Goal: Task Accomplishment & Management: Manage account settings

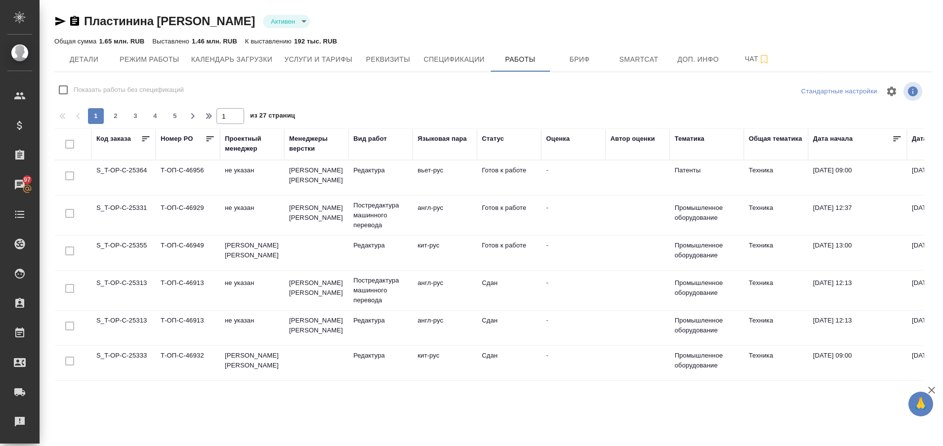
click at [130, 210] on td "S_T-OP-C-25331" at bounding box center [123, 215] width 64 height 35
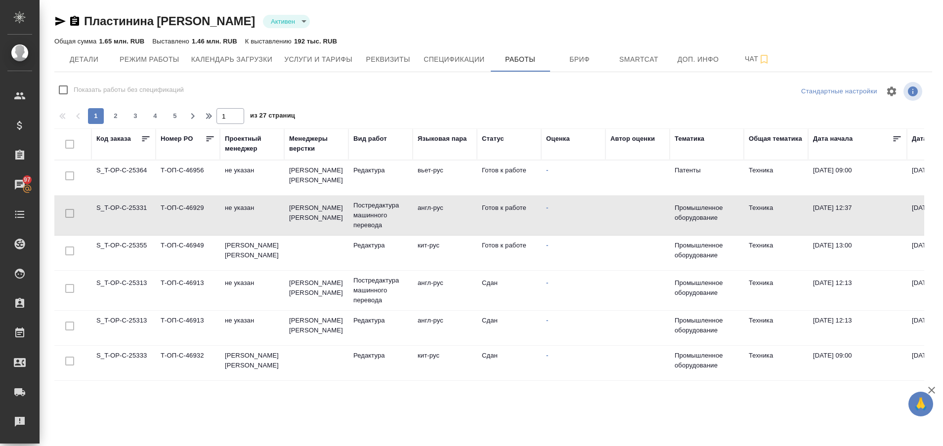
click at [130, 210] on td "S_T-OP-C-25331" at bounding box center [123, 215] width 64 height 35
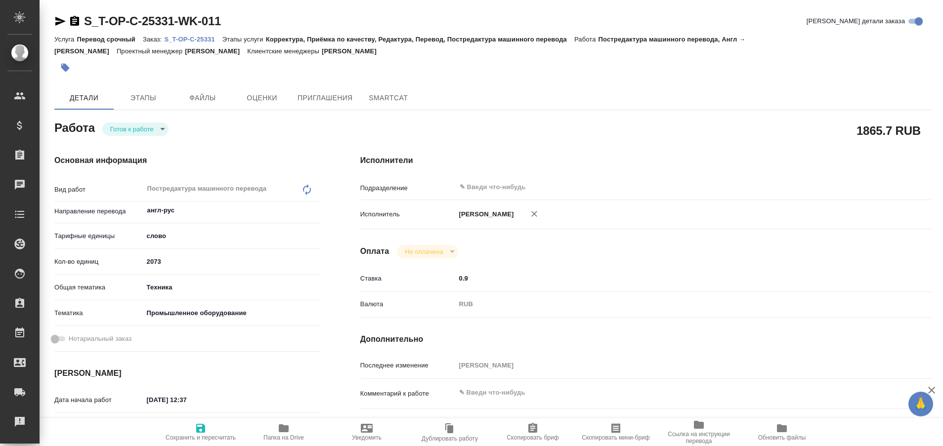
type textarea "x"
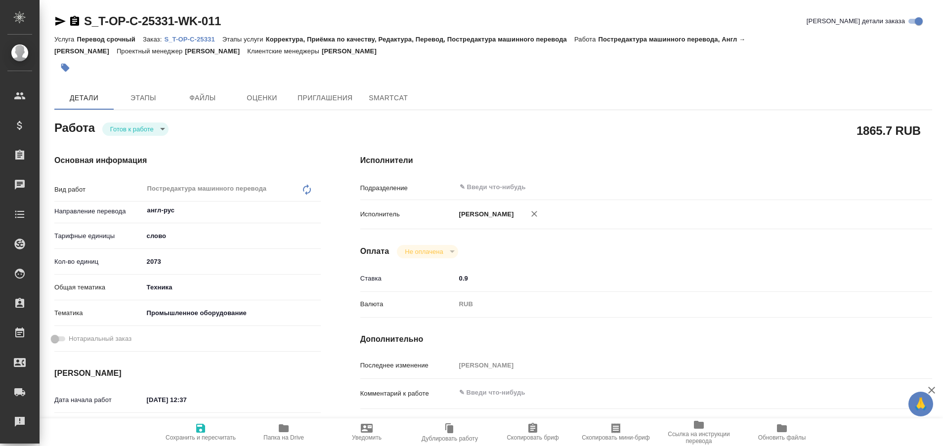
type textarea "x"
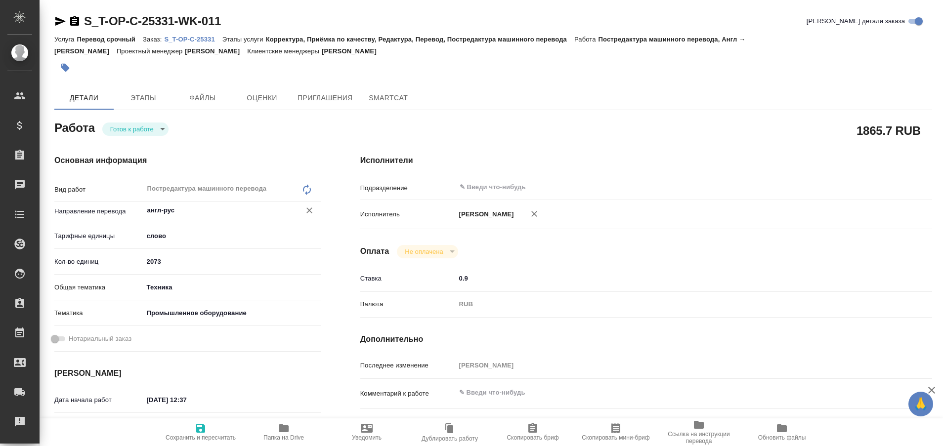
type textarea "x"
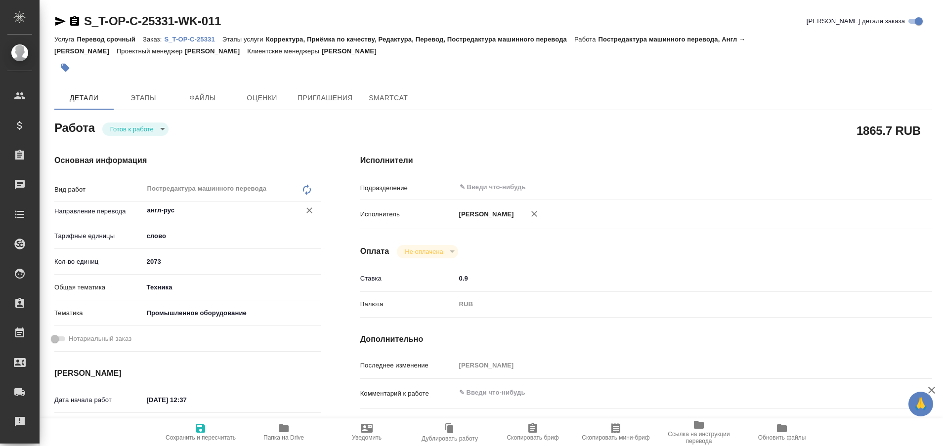
type textarea "x"
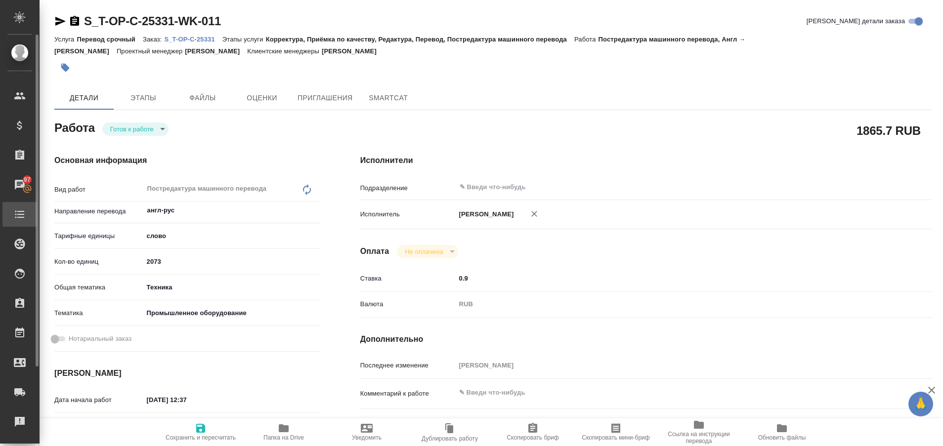
type textarea "x"
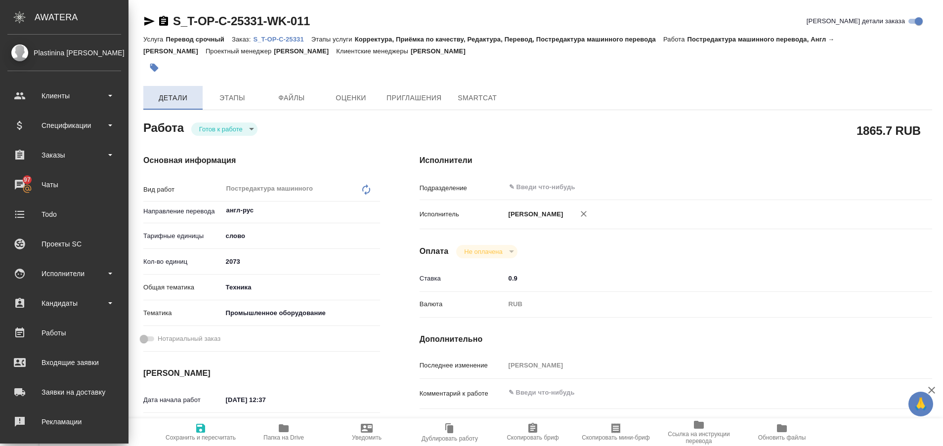
type textarea "x"
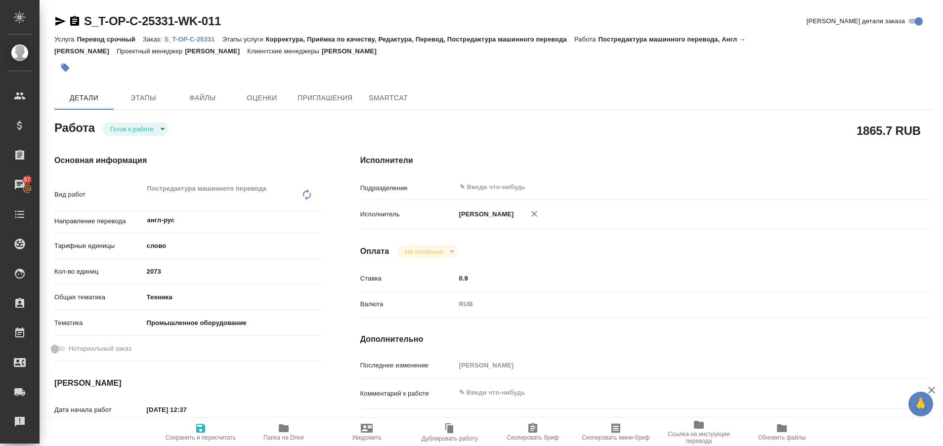
click at [280, 429] on icon "button" at bounding box center [284, 428] width 10 height 8
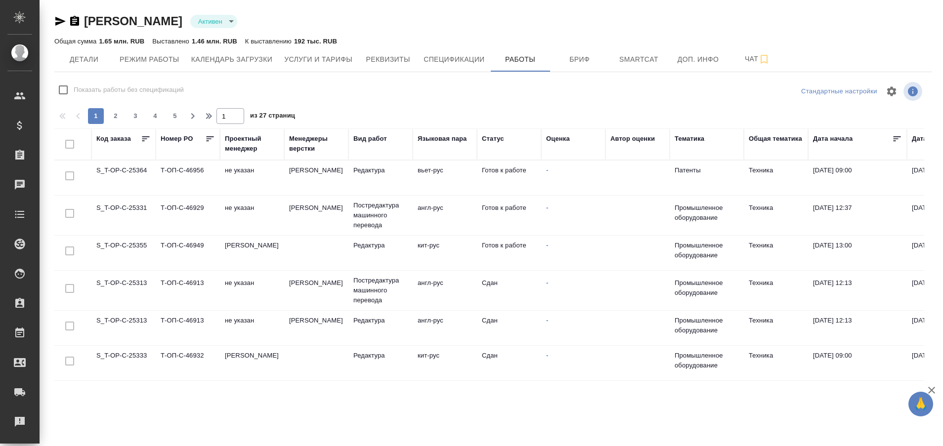
click at [133, 209] on td "S_T-OP-C-25331" at bounding box center [123, 215] width 64 height 35
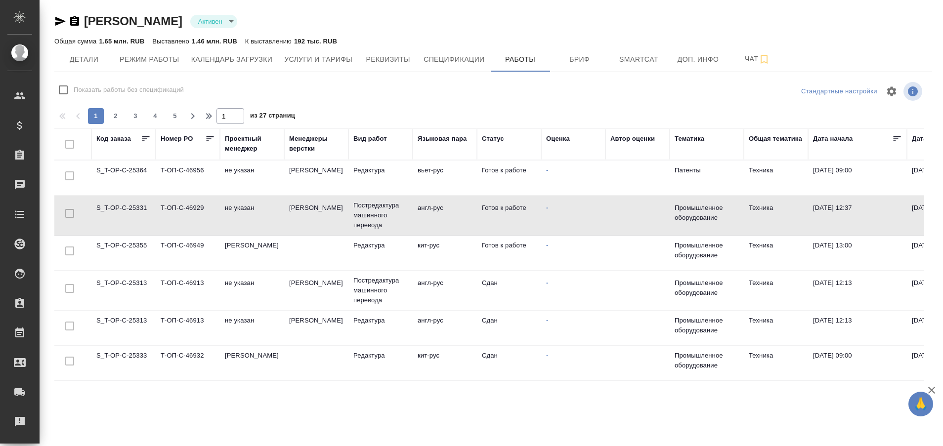
click at [133, 209] on td "S_T-OP-C-25331" at bounding box center [123, 215] width 64 height 35
click at [20, 421] on div "Рекламации" at bounding box center [7, 421] width 25 height 15
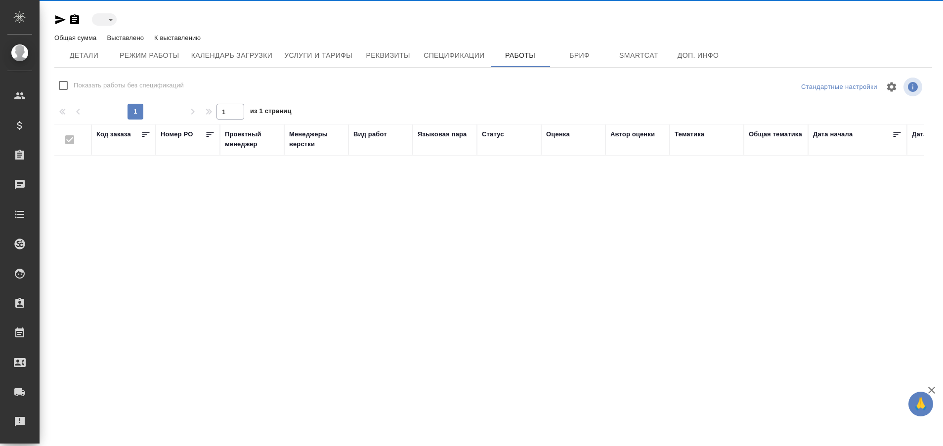
type input "active"
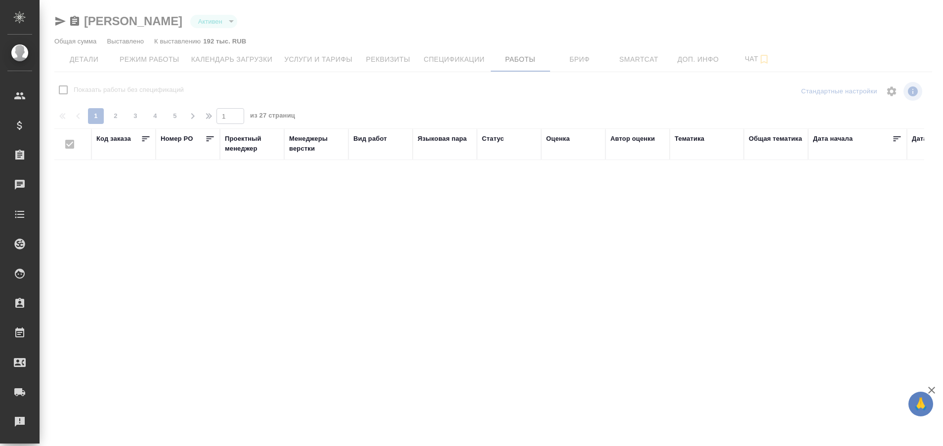
checkbox input "false"
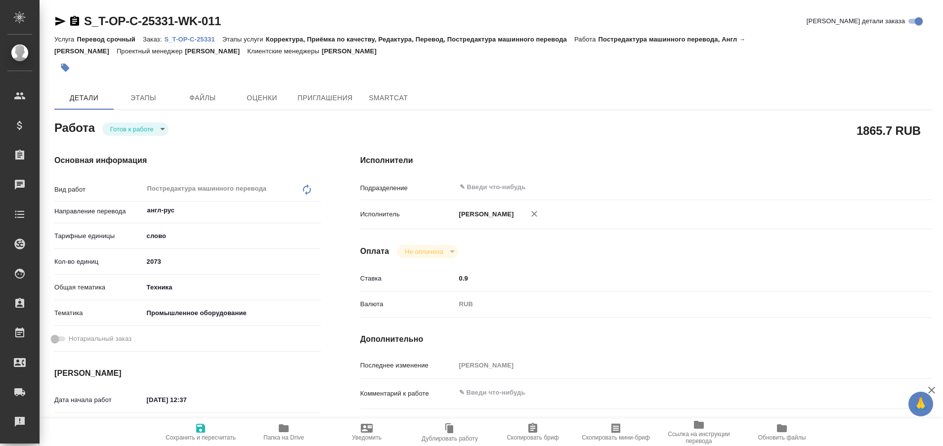
type textarea "x"
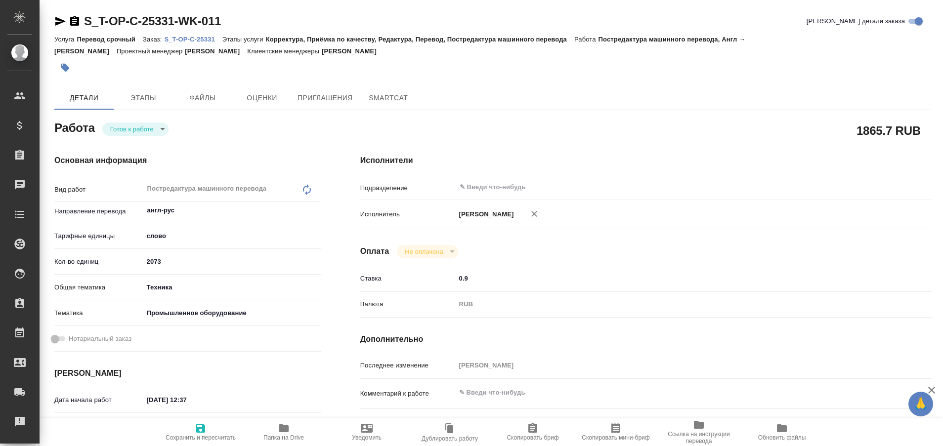
type textarea "x"
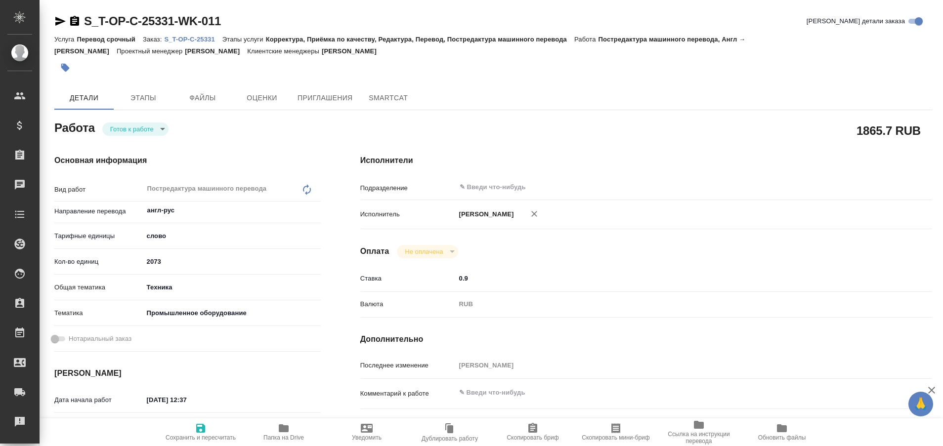
type textarea "x"
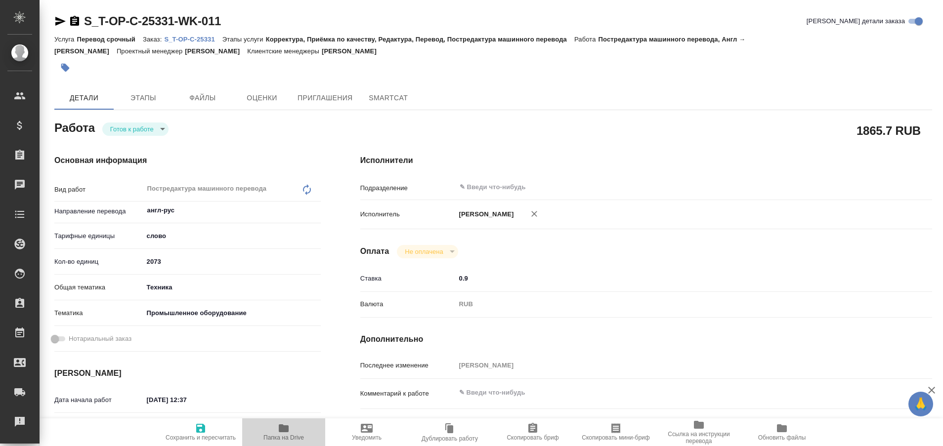
click at [284, 431] on icon "button" at bounding box center [284, 428] width 10 height 8
type textarea "x"
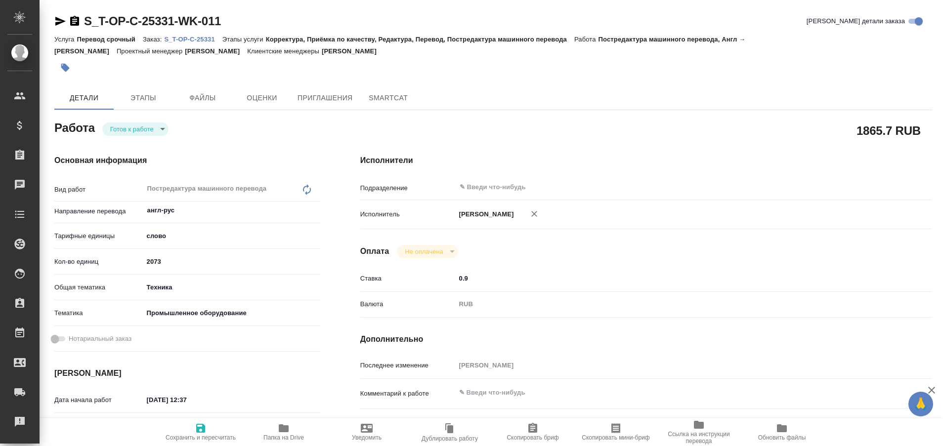
type textarea "x"
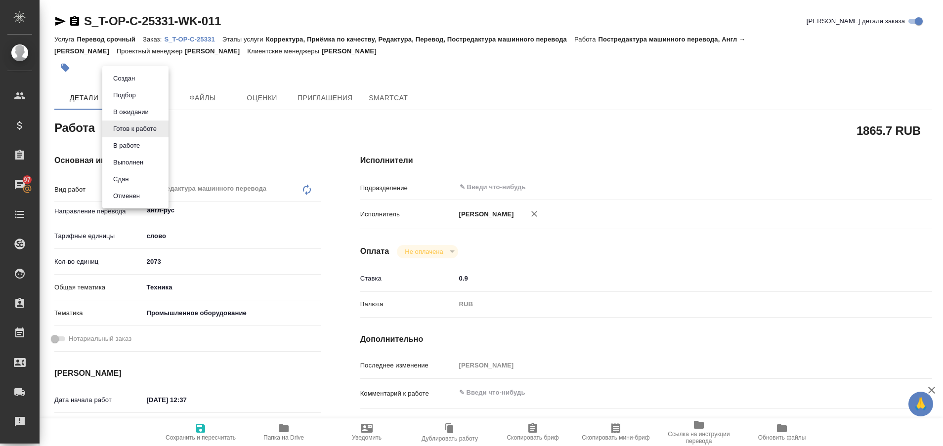
click at [161, 129] on body "🙏 .cls-1 fill:#fff; AWATERA Plastinina Anastasia Клиенты Спецификации Заказы 97…" at bounding box center [471, 223] width 943 height 446
click at [139, 158] on button "Выполнен" at bounding box center [128, 162] width 36 height 11
type textarea "x"
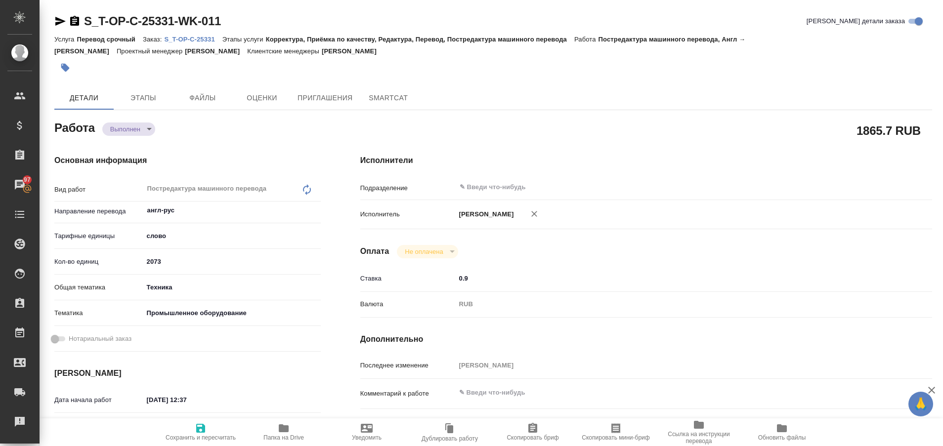
type textarea "x"
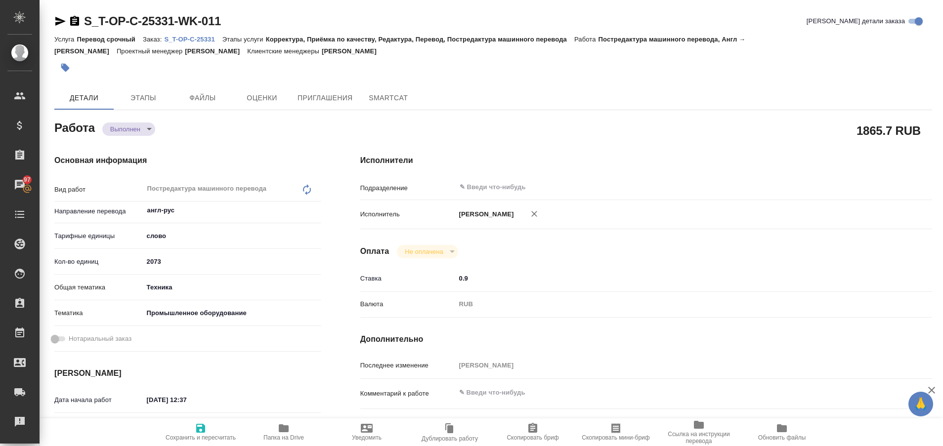
type textarea "x"
